Goal: Transaction & Acquisition: Subscribe to service/newsletter

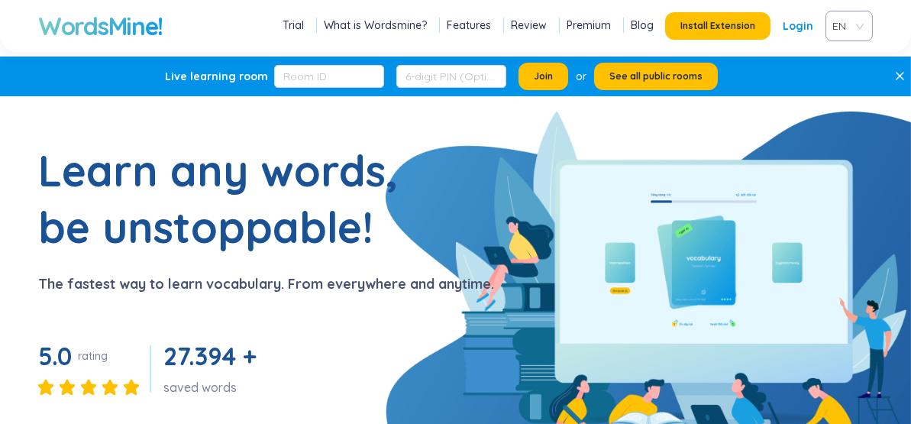
click at [863, 29] on div "EN" at bounding box center [848, 26] width 47 height 31
click at [848, 79] on div "VIE" at bounding box center [849, 84] width 28 height 17
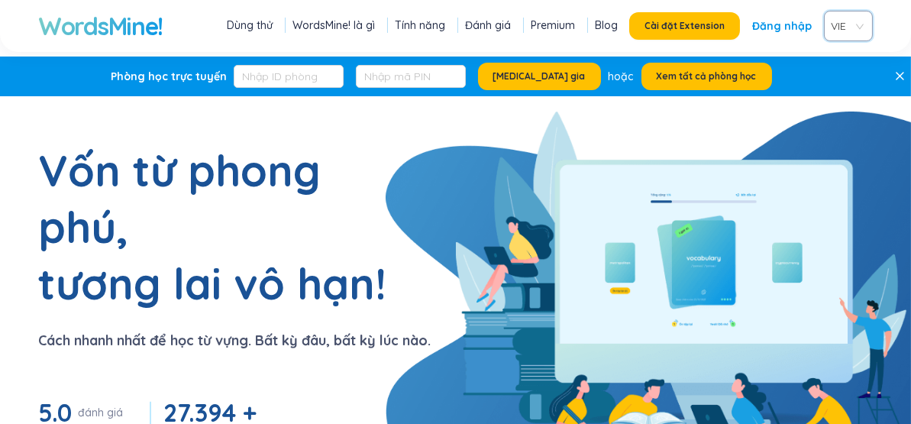
click at [788, 22] on link "Đăng nhập" at bounding box center [782, 25] width 60 height 27
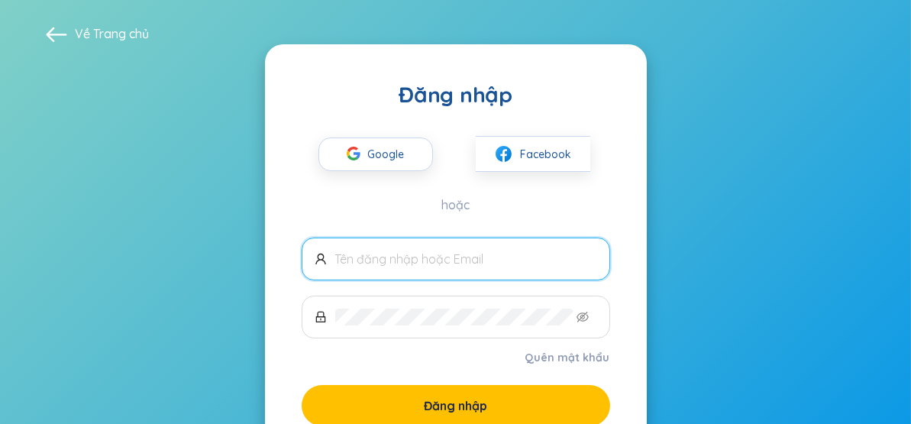
click at [390, 148] on span "Google" at bounding box center [390, 154] width 44 height 32
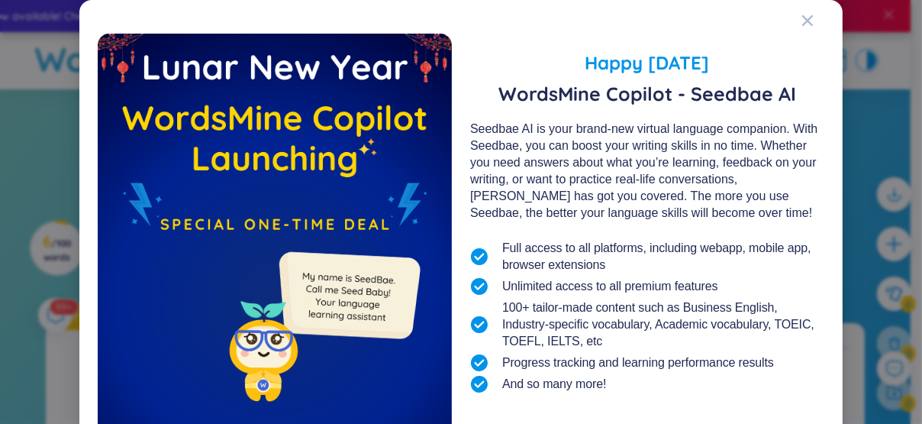
scroll to position [189, 0]
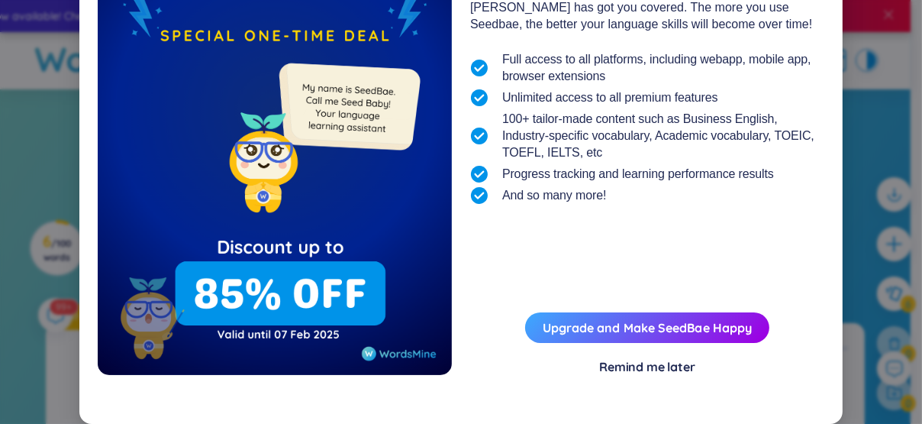
click at [631, 366] on div "Remind me later" at bounding box center [647, 366] width 96 height 17
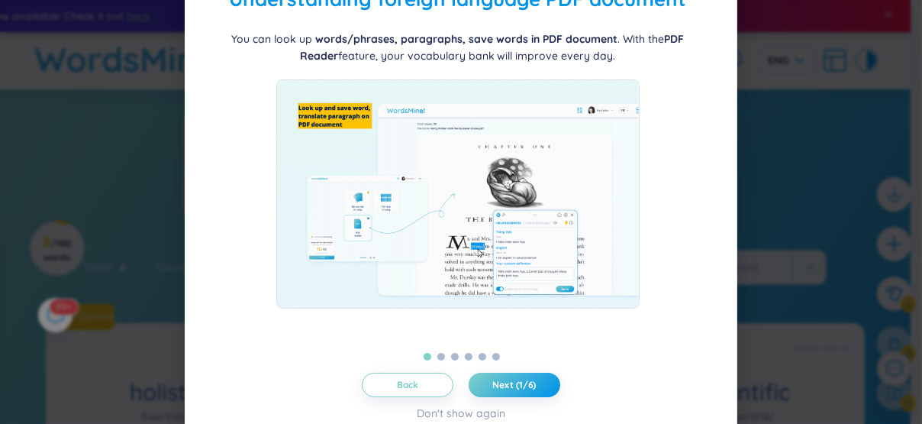
scroll to position [0, 0]
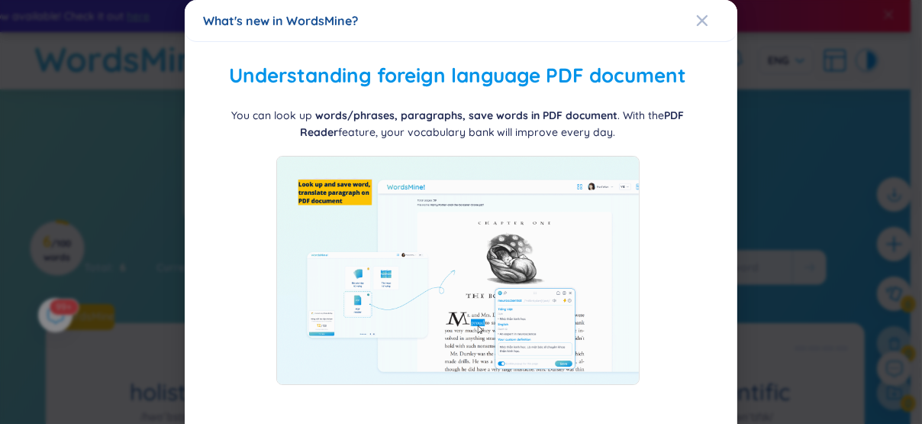
click at [697, 18] on icon "Close" at bounding box center [702, 20] width 11 height 11
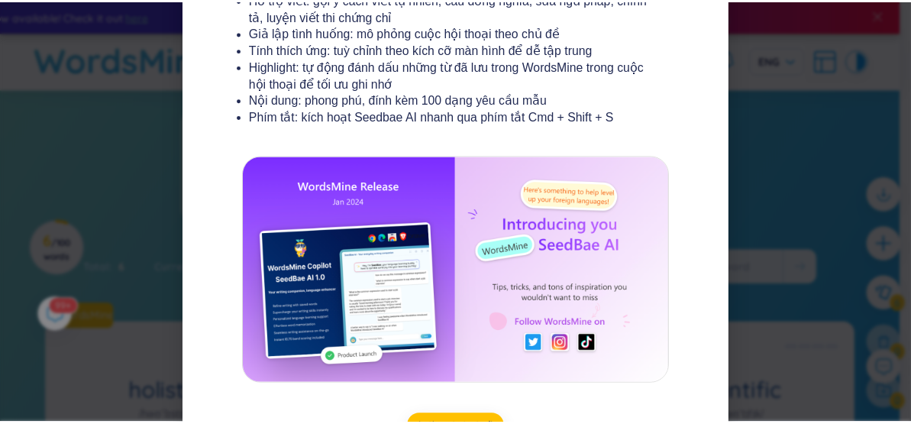
scroll to position [363, 0]
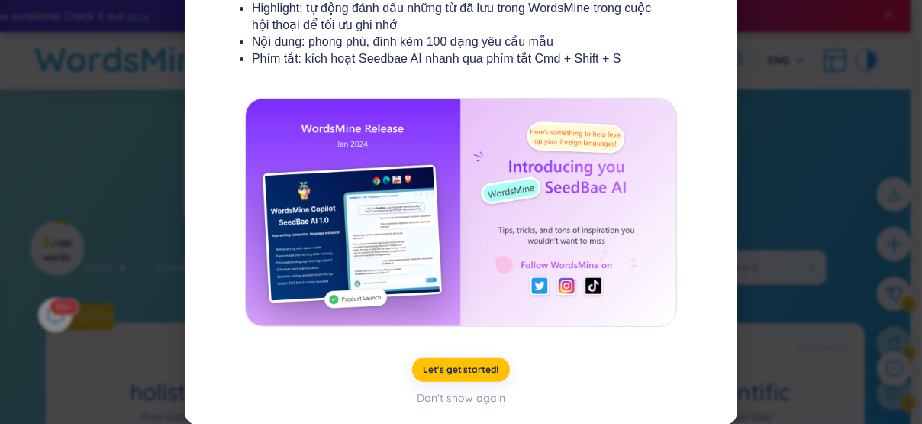
click at [468, 401] on div "Don't show again" at bounding box center [461, 397] width 89 height 17
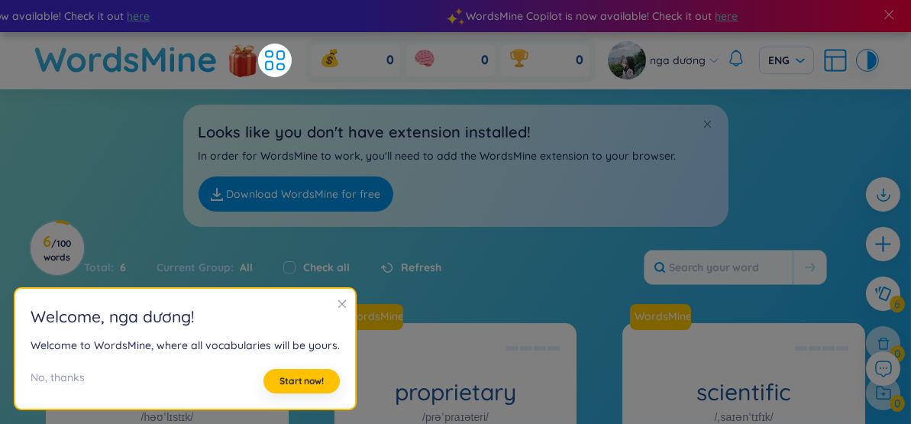
click at [330, 307] on h2 "Welcome , nga dương !" at bounding box center [185, 316] width 309 height 25
click at [338, 302] on icon "close" at bounding box center [342, 304] width 8 height 8
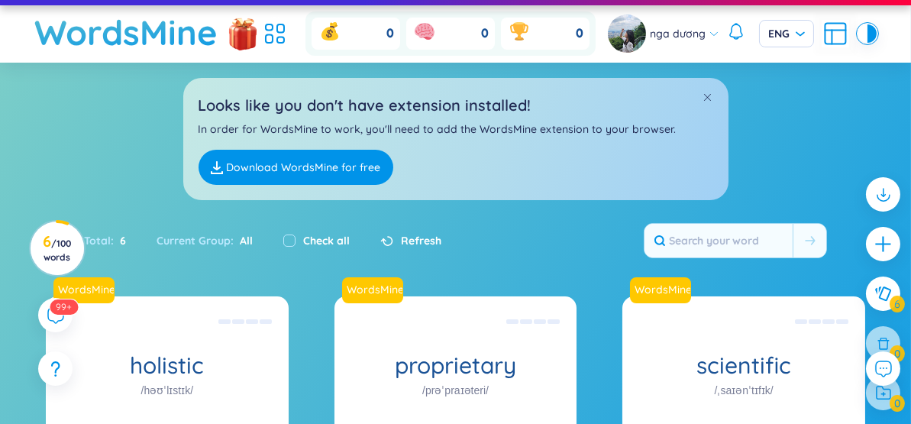
scroll to position [0, 0]
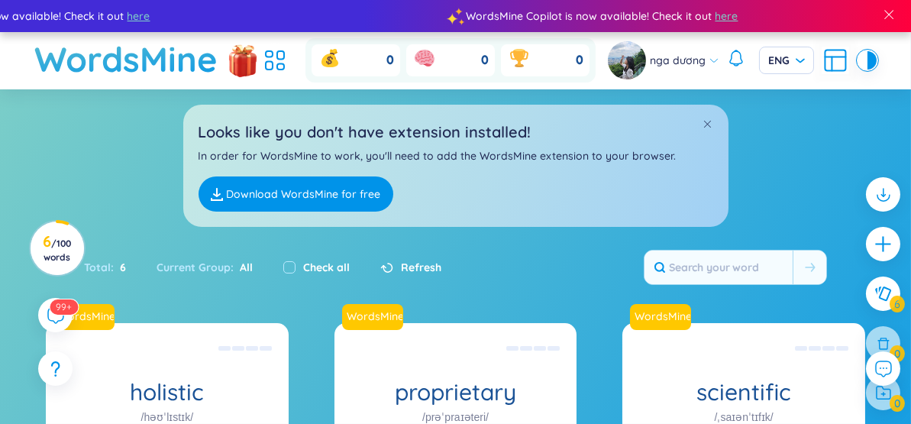
click at [56, 315] on icon at bounding box center [55, 315] width 17 height 17
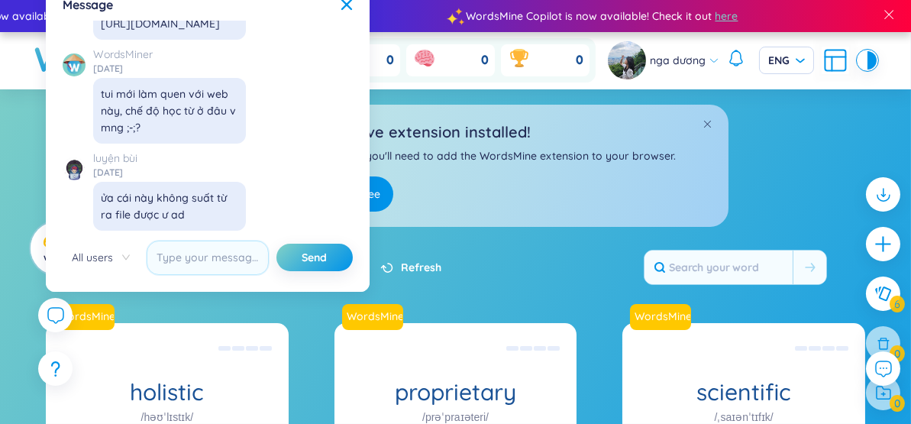
scroll to position [16465, 0]
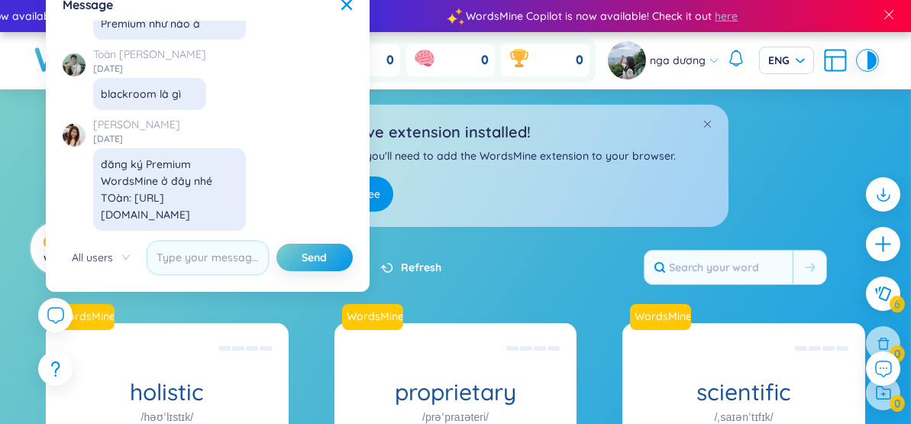
click at [345, 5] on icon at bounding box center [346, 4] width 11 height 11
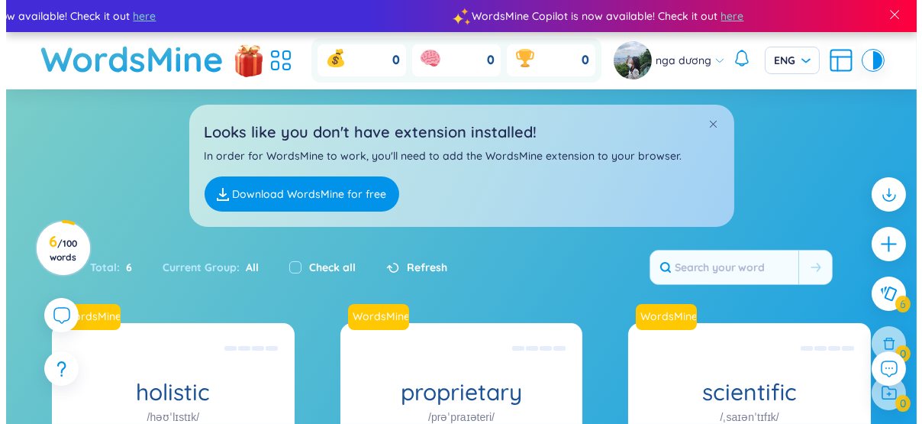
scroll to position [17610, 0]
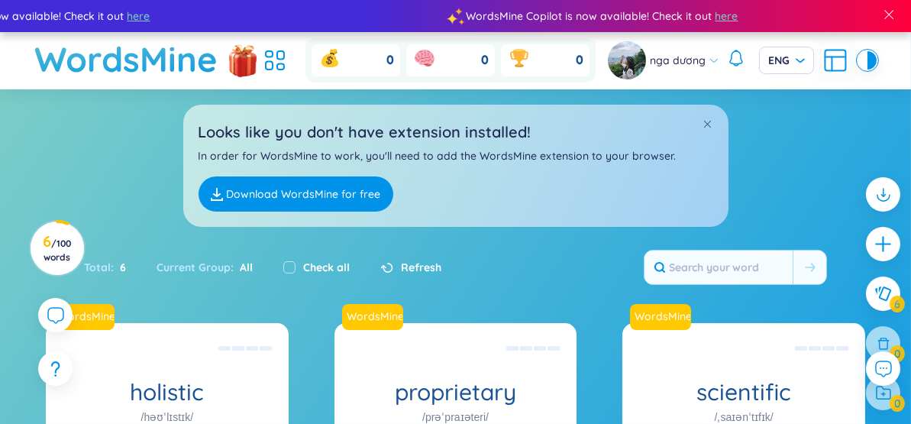
click at [710, 122] on span at bounding box center [707, 123] width 11 height 11
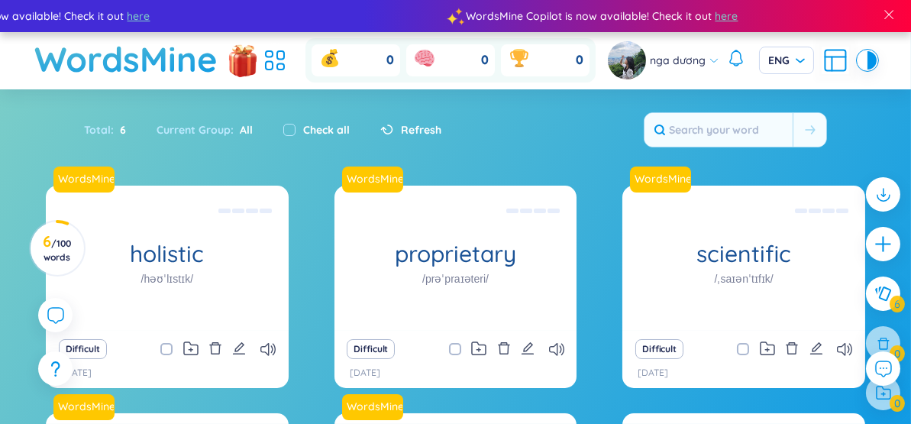
click at [751, 138] on input "text" at bounding box center [718, 130] width 148 height 34
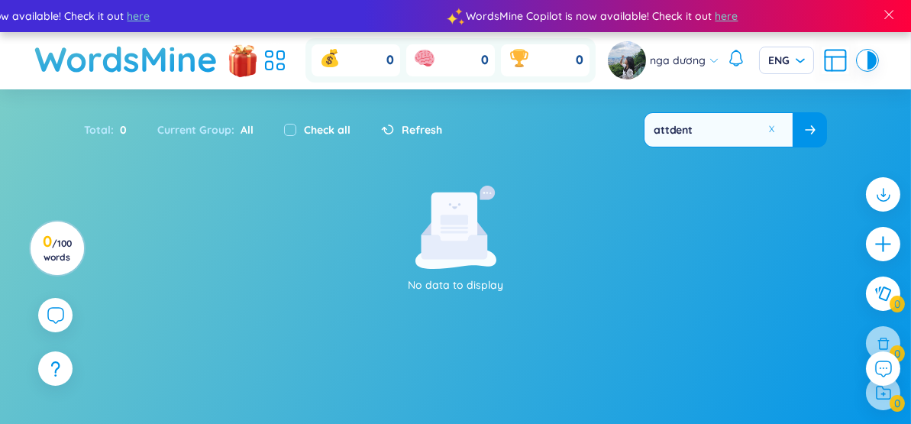
type input "attdent"
click at [241, 205] on div "No data to display" at bounding box center [455, 239] width 895 height 108
click at [185, 61] on h1 "WordsMine" at bounding box center [125, 59] width 183 height 54
click at [775, 63] on span "ENG" at bounding box center [786, 60] width 37 height 15
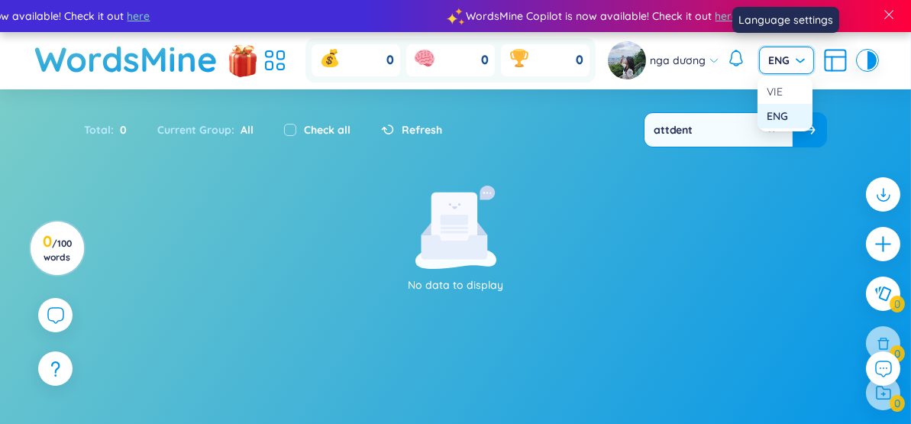
click at [768, 89] on div "VIE" at bounding box center [784, 91] width 37 height 17
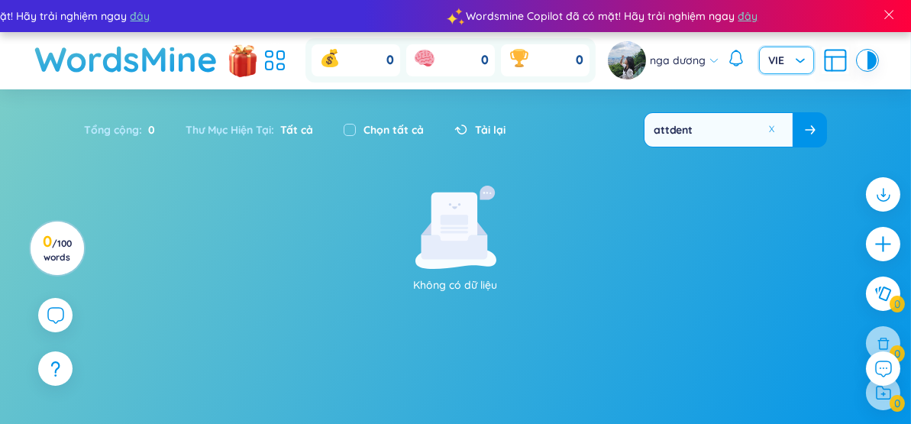
click at [67, 255] on span "/ 100 words" at bounding box center [58, 249] width 28 height 25
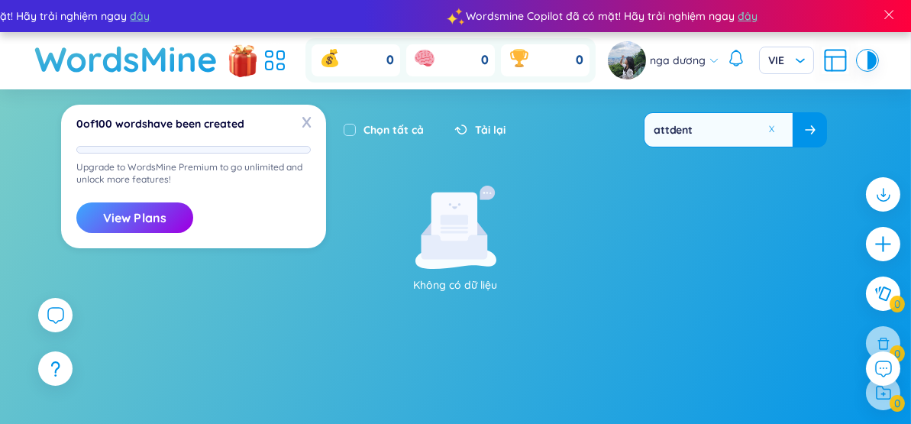
click at [129, 218] on button "View Plans" at bounding box center [134, 217] width 117 height 31
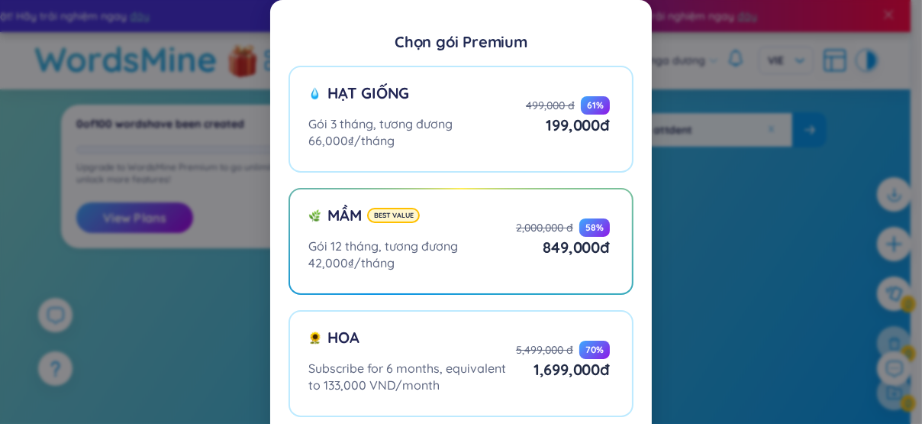
scroll to position [76, 0]
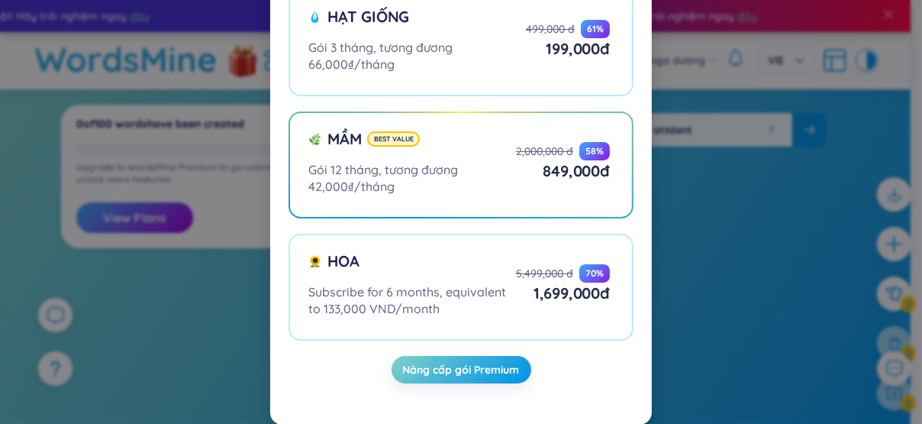
click at [196, 289] on div "Chọn gói Premium Hạt giống Gói 3 tháng, tương đương 66,000₫/tháng 499,000 đ 61 …" at bounding box center [461, 212] width 922 height 424
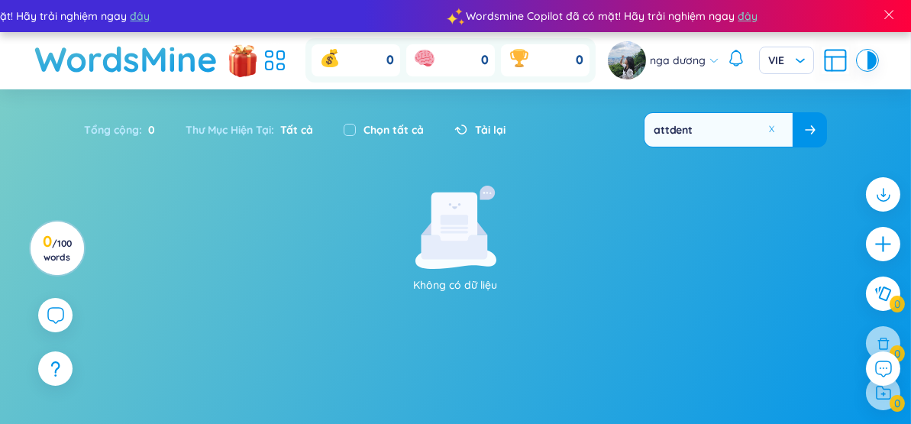
click at [77, 249] on circle at bounding box center [57, 247] width 53 height 53
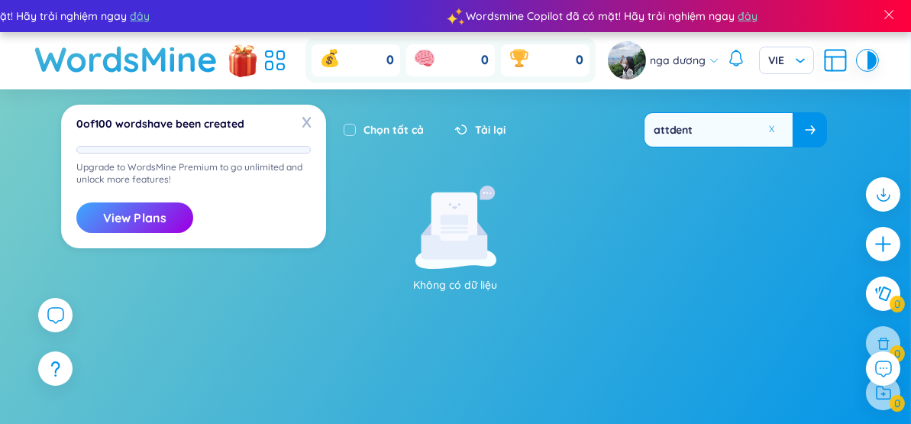
click at [152, 225] on button "View Plans" at bounding box center [134, 217] width 117 height 31
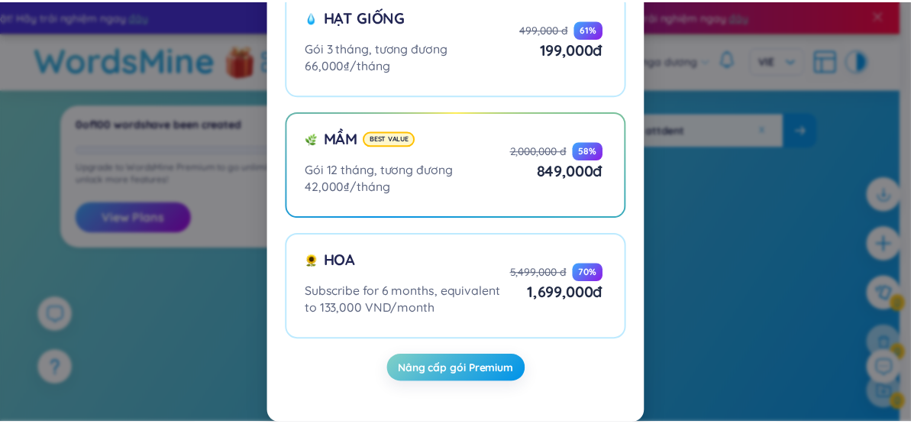
scroll to position [0, 0]
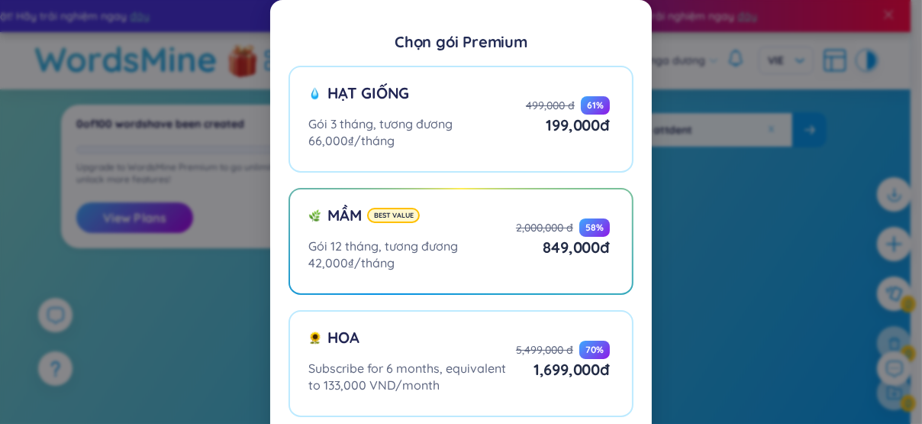
click at [681, 141] on div "Chọn gói Premium Hạt giống Gói 3 tháng, tương đương 66,000₫/tháng 499,000 đ 61 …" at bounding box center [461, 212] width 922 height 424
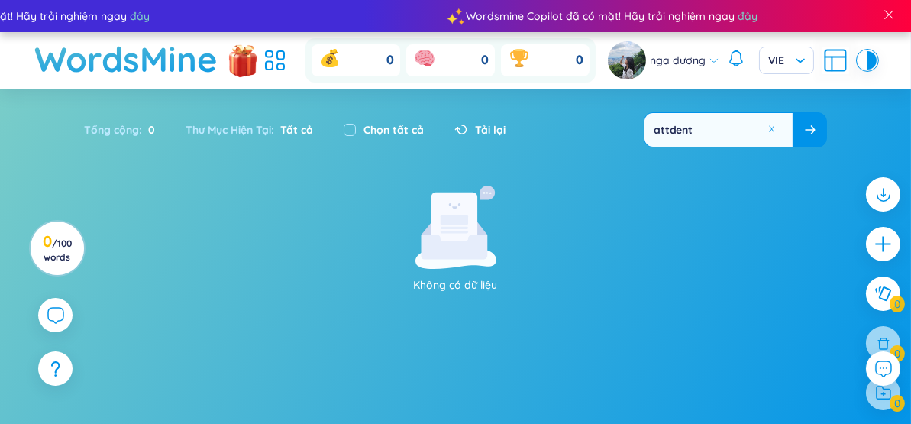
click at [179, 52] on h1 "WordsMine" at bounding box center [125, 59] width 183 height 54
click at [769, 133] on button at bounding box center [771, 129] width 11 height 11
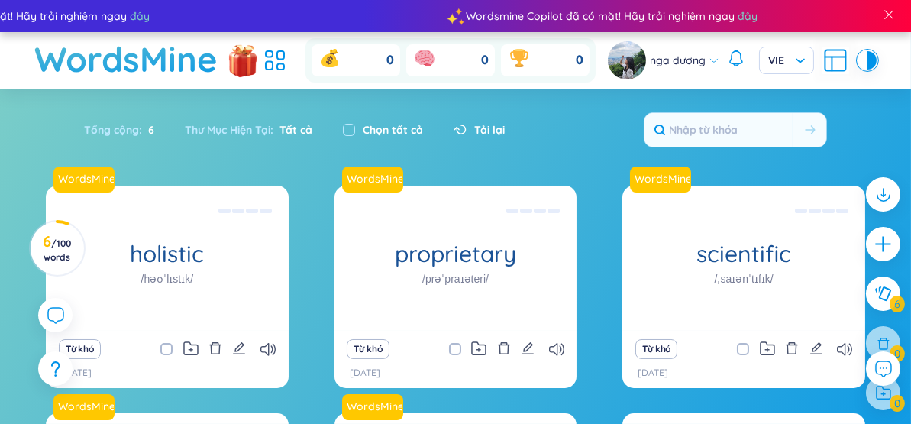
scroll to position [270, 0]
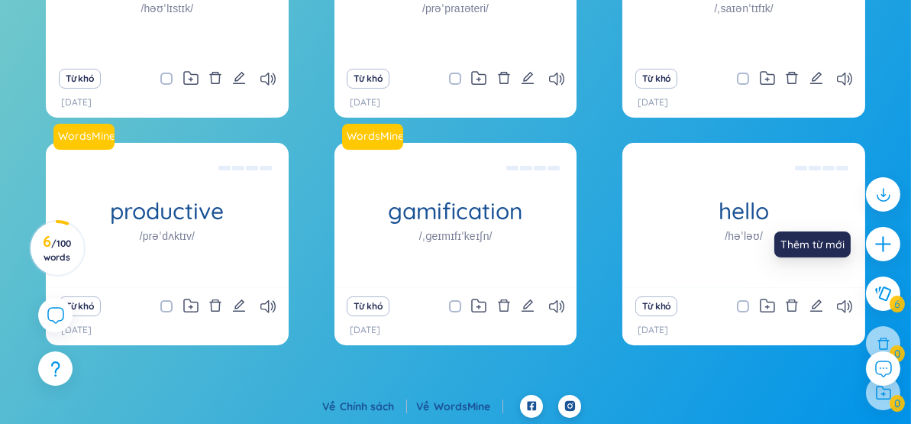
click at [883, 252] on icon "plus" at bounding box center [882, 243] width 19 height 19
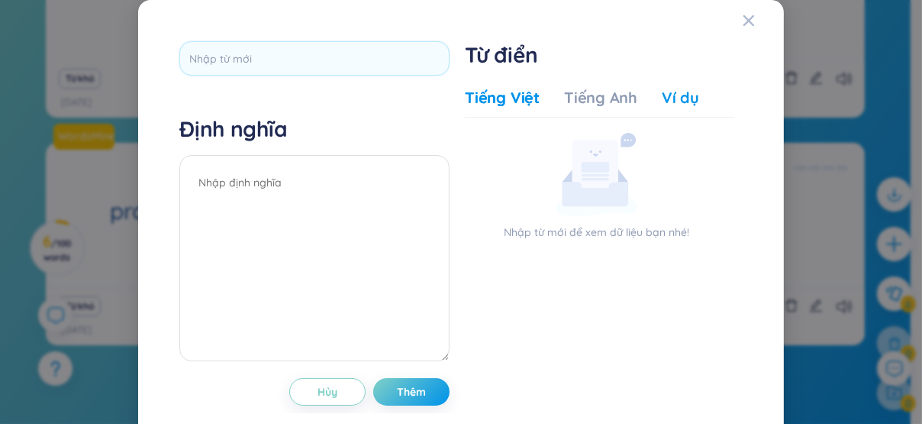
click at [667, 88] on div "Ví dụ" at bounding box center [680, 97] width 37 height 21
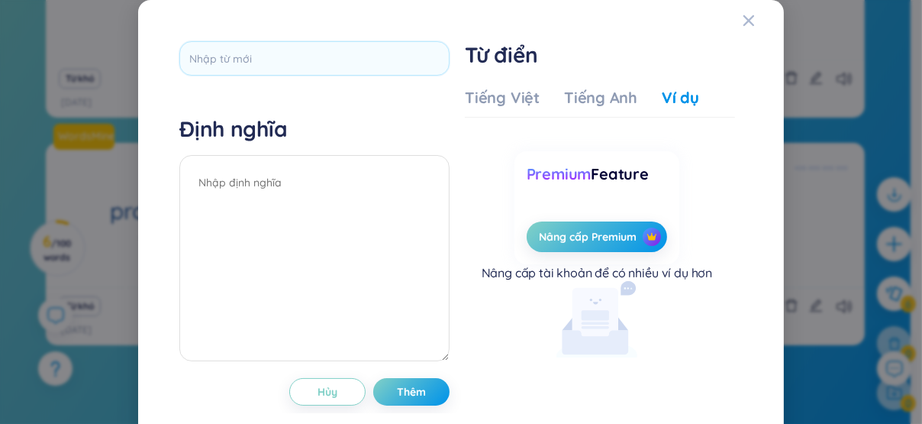
click at [743, 18] on icon "Close" at bounding box center [748, 20] width 11 height 11
